Goal: Contribute content: Add original content to the website for others to see

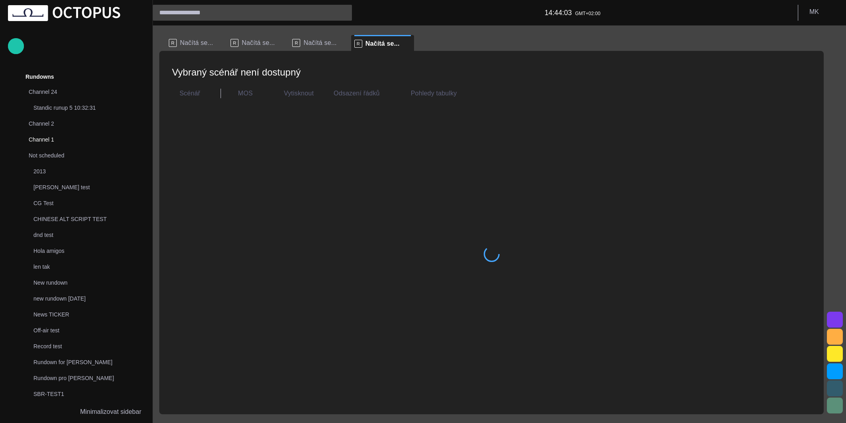
scroll to position [63, 0]
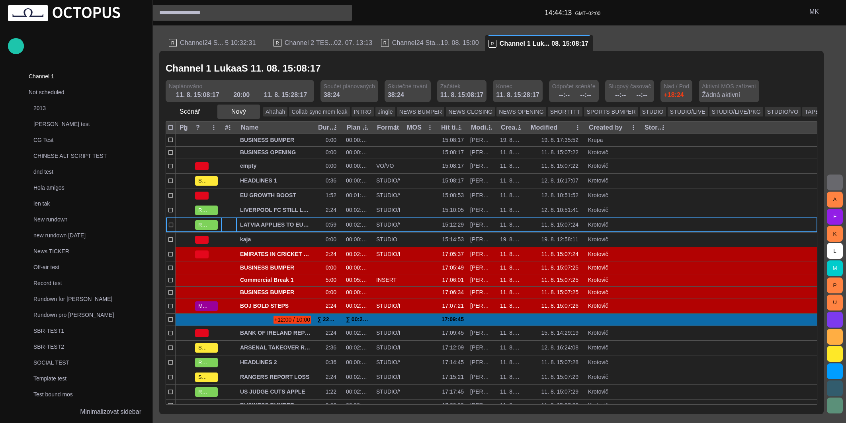
click at [249, 113] on span "button" at bounding box center [253, 112] width 8 height 8
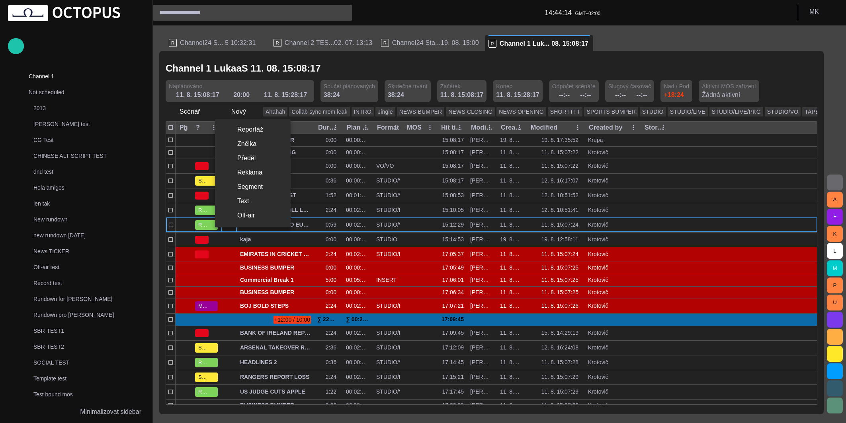
click at [257, 133] on li "Reportáž" at bounding box center [253, 130] width 76 height 14
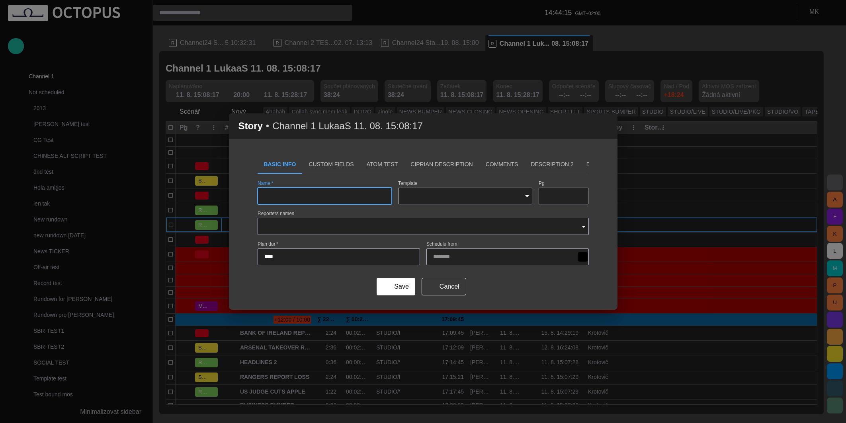
type input "**********"
click at [331, 163] on button "Custom Fields" at bounding box center [331, 164] width 58 height 19
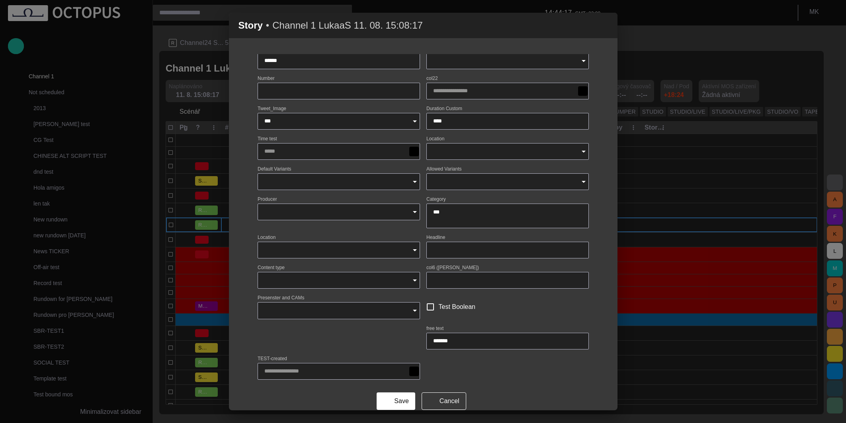
scroll to position [0, 0]
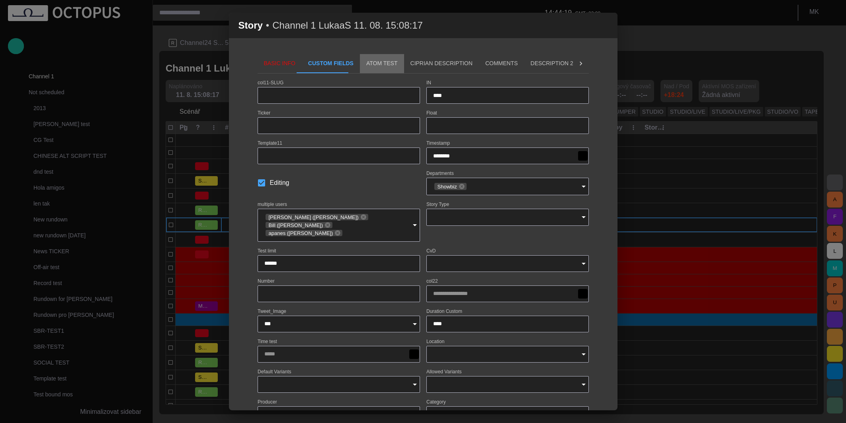
click at [379, 66] on button "ATOM Test" at bounding box center [382, 63] width 44 height 19
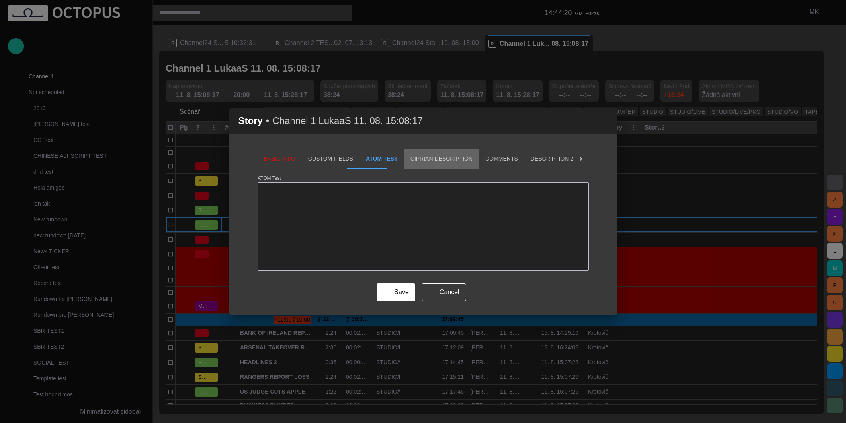
click at [439, 164] on button "Ciprian description" at bounding box center [441, 159] width 75 height 19
click at [483, 163] on button "Comments" at bounding box center [501, 159] width 45 height 19
click at [524, 163] on button "Description 2" at bounding box center [551, 159] width 55 height 19
click at [579, 161] on button "Description 3" at bounding box center [606, 159] width 55 height 19
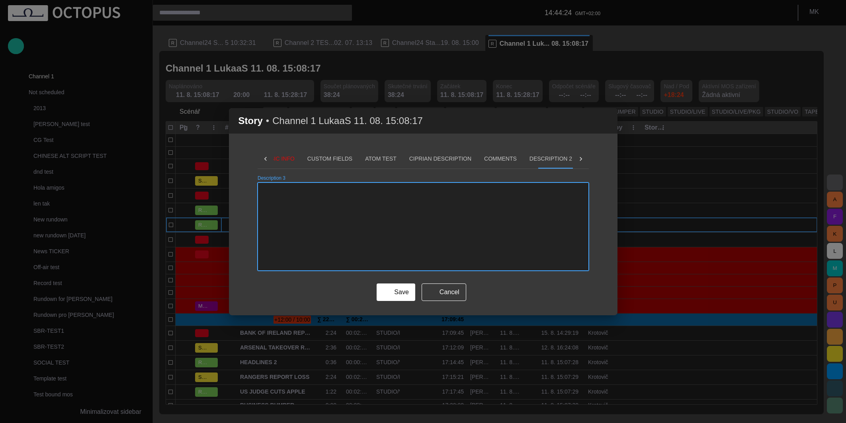
click at [583, 161] on icon at bounding box center [581, 159] width 8 height 8
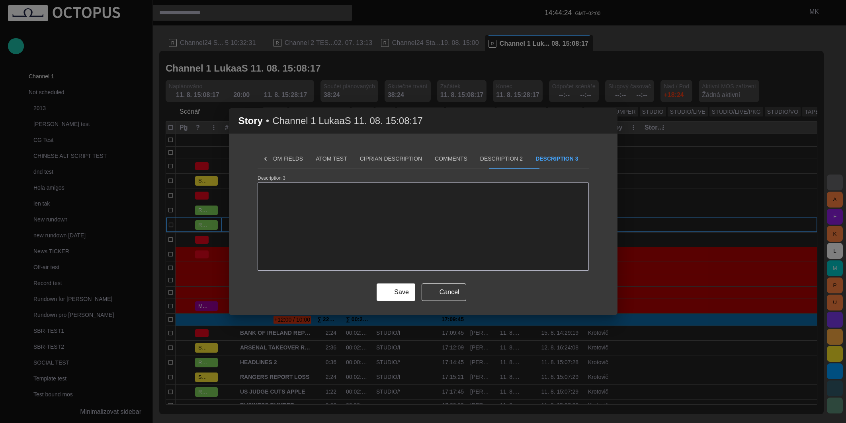
click at [585, 161] on button "HU-StoryDesc" at bounding box center [613, 159] width 57 height 19
click at [263, 162] on icon at bounding box center [265, 159] width 8 height 8
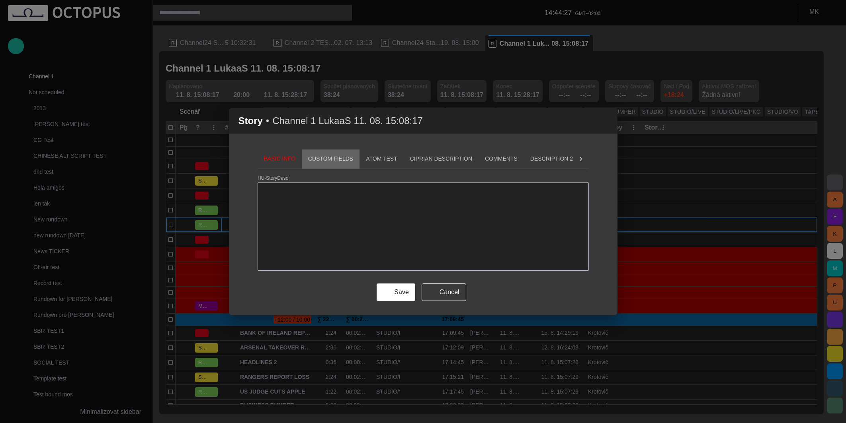
click at [338, 158] on button "Custom Fields" at bounding box center [331, 159] width 58 height 19
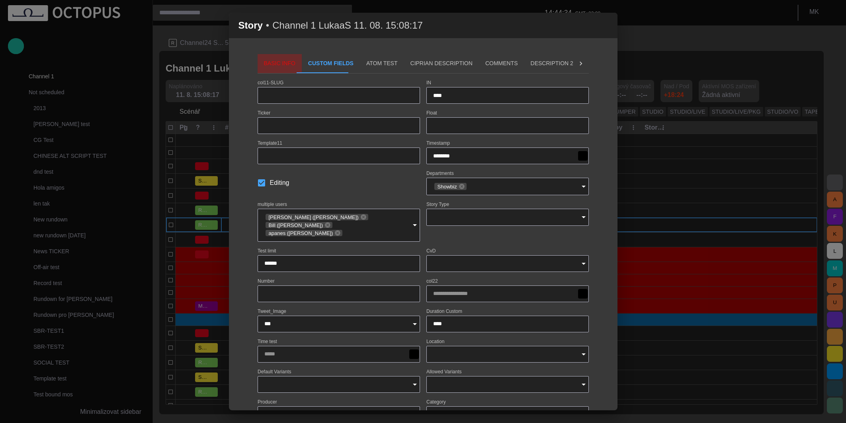
click at [280, 67] on button "Basic Info" at bounding box center [279, 63] width 44 height 19
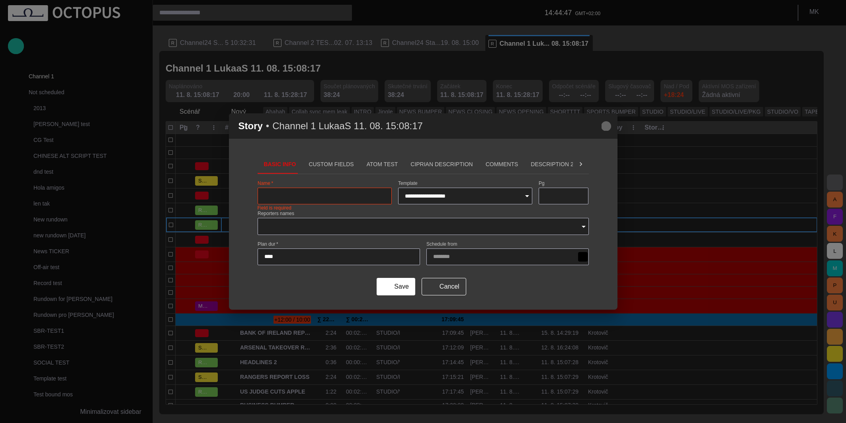
click at [606, 129] on span "button" at bounding box center [606, 126] width 10 height 10
